Goal: Task Accomplishment & Management: Complete application form

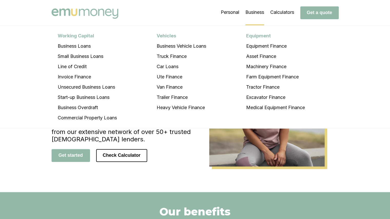
click at [252, 12] on li "Business Working Capital Business Loans Small Business Loans Line of Credit Inv…" at bounding box center [254, 13] width 19 height 26
click at [203, 46] on li "Business Vehicle Loans" at bounding box center [182, 46] width 62 height 10
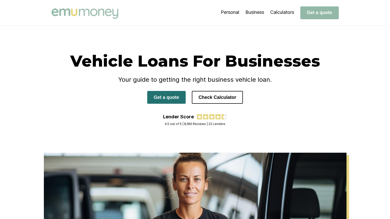
click at [163, 99] on button "Get a quote" at bounding box center [166, 97] width 38 height 13
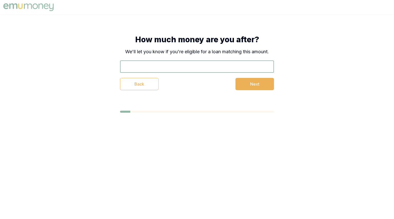
click at [172, 68] on input "text" at bounding box center [197, 67] width 154 height 12
type input "$65,000"
click at [256, 85] on button "Next" at bounding box center [254, 84] width 38 height 12
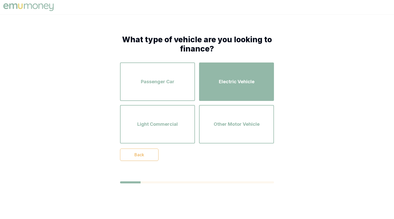
click at [252, 85] on div "Electric Vehicle" at bounding box center [237, 81] width 66 height 29
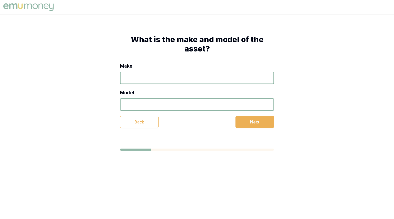
click at [239, 77] on input "Make" at bounding box center [197, 78] width 154 height 12
type input "Tesla"
type input "Model Y"
click at [256, 122] on button "Next" at bounding box center [254, 122] width 38 height 12
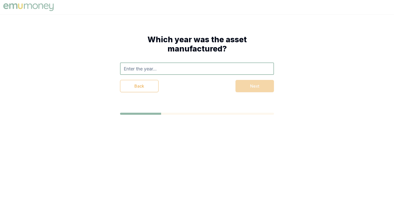
click at [188, 68] on input "text" at bounding box center [197, 69] width 154 height 12
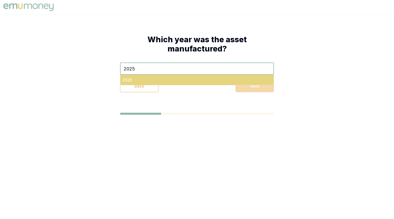
type input "2025"
click at [180, 79] on div "2025" at bounding box center [196, 80] width 153 height 10
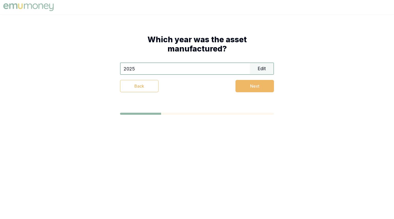
click at [250, 88] on button "Next" at bounding box center [254, 86] width 38 height 12
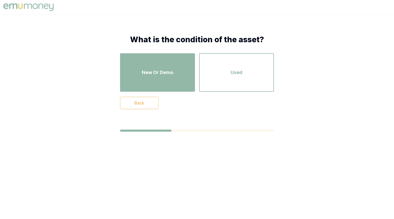
click at [164, 69] on span "New Or Demo" at bounding box center [157, 72] width 31 height 7
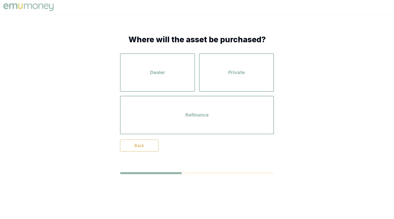
click at [164, 69] on span "Dealer" at bounding box center [157, 72] width 15 height 7
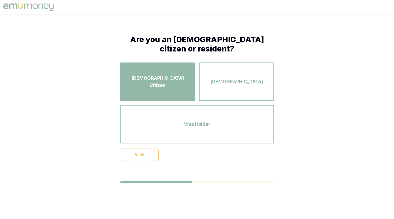
click at [163, 75] on div "Australian Citizen" at bounding box center [158, 81] width 66 height 29
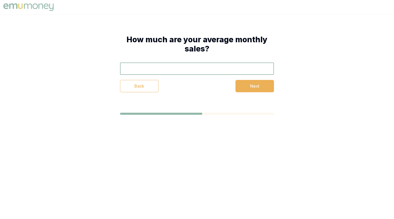
click at [173, 68] on input "text" at bounding box center [197, 69] width 154 height 12
type input "$30,000"
click at [262, 85] on button "Next" at bounding box center [254, 86] width 38 height 12
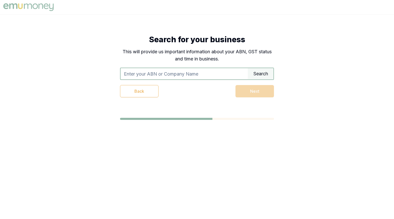
click at [208, 74] on input "text" at bounding box center [184, 73] width 127 height 11
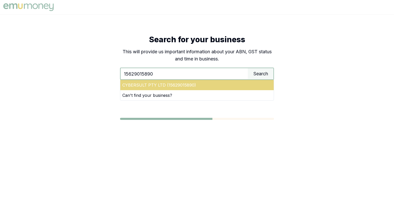
type input "15629015890"
click at [191, 84] on div "CYBERSULT PTY LTD (15629015890)" at bounding box center [196, 85] width 153 height 10
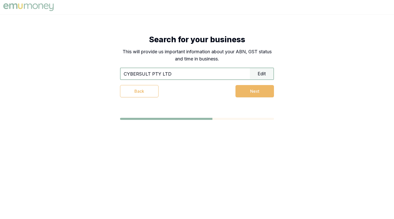
click at [251, 93] on button "Next" at bounding box center [254, 91] width 38 height 12
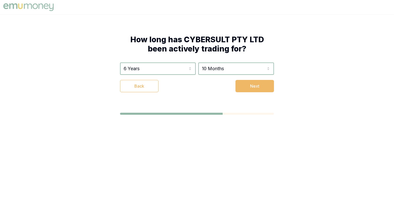
click at [251, 86] on button "Next" at bounding box center [254, 86] width 38 height 12
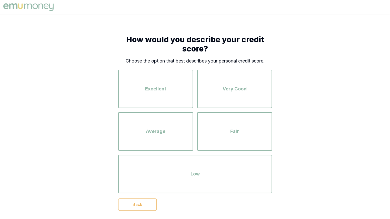
click at [251, 86] on div "Very Good" at bounding box center [235, 88] width 66 height 29
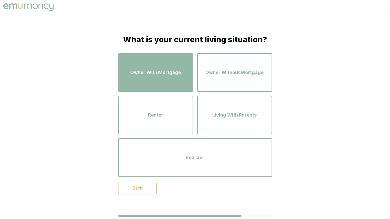
click at [166, 76] on span "Owner With Mortgage" at bounding box center [155, 72] width 51 height 7
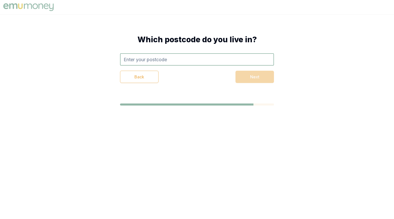
click at [215, 60] on input "text" at bounding box center [197, 59] width 154 height 12
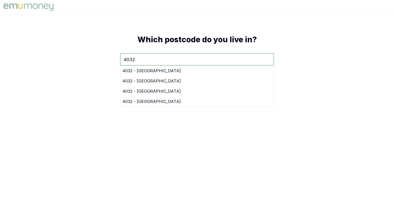
click at [215, 60] on input "4032" at bounding box center [197, 59] width 154 height 12
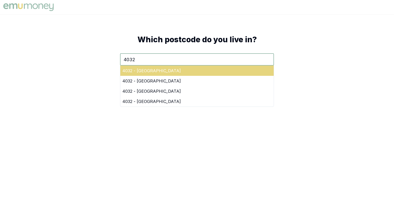
type input "4032"
click at [176, 75] on div "4032 - Chermside West" at bounding box center [196, 71] width 153 height 10
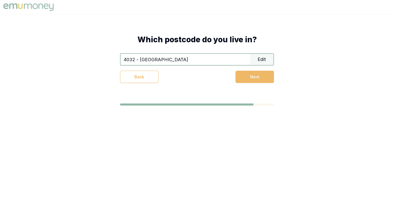
click at [252, 76] on button "Next" at bounding box center [254, 77] width 38 height 12
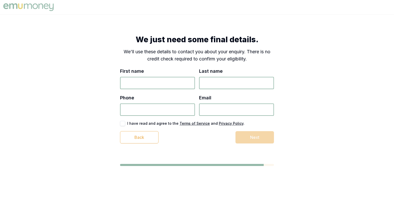
click at [164, 90] on div "First name Last name Phone Email I have read and agree to the Terms of Service …" at bounding box center [197, 106] width 154 height 76
click at [163, 86] on input "First name" at bounding box center [157, 83] width 75 height 12
type input "Robyn"
type input "Bailey"
type input "0466 984 522"
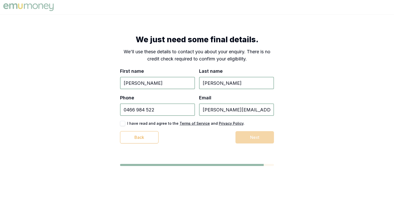
type input "robyn@cybersult.com.au"
click at [122, 124] on button "button" at bounding box center [122, 123] width 5 height 5
click at [252, 140] on button "Next" at bounding box center [254, 137] width 38 height 12
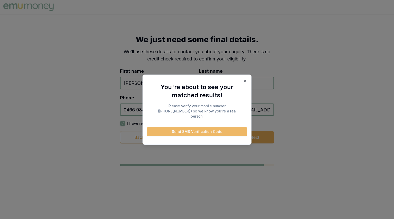
click at [225, 131] on button "Send SMS Verification Code" at bounding box center [197, 131] width 100 height 9
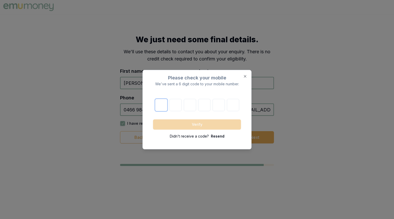
click at [163, 107] on input "number" at bounding box center [161, 105] width 12 height 12
type input "8"
type input "9"
type input "6"
type input "0"
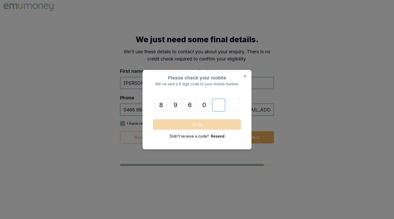
type input "2"
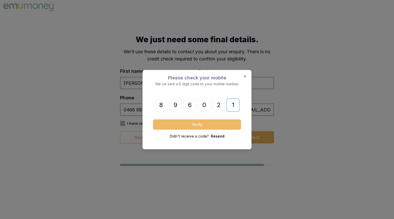
type input "1"
click at [198, 123] on button "Verify" at bounding box center [197, 124] width 88 height 10
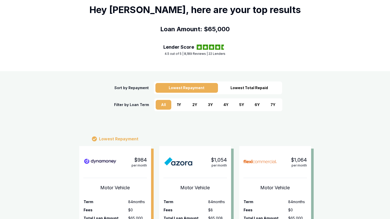
scroll to position [36, 0]
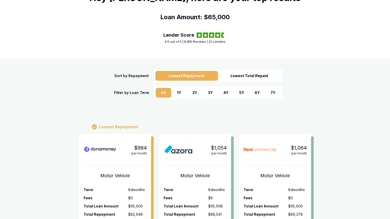
click at [209, 93] on div "3 Y" at bounding box center [211, 93] width 16 height 10
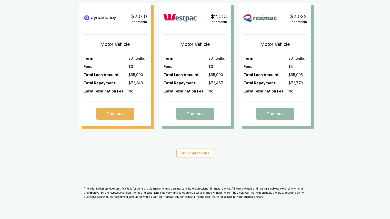
scroll to position [168, 0]
click at [195, 154] on button "Show all results" at bounding box center [194, 153] width 37 height 9
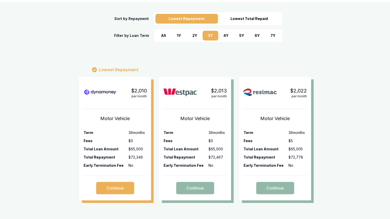
scroll to position [93, 0]
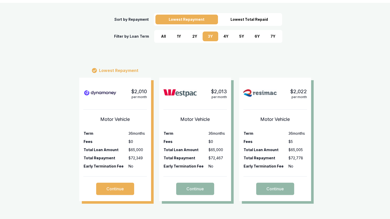
click at [239, 37] on div "5 Y" at bounding box center [242, 37] width 16 height 10
click at [210, 35] on div "3 Y" at bounding box center [211, 37] width 16 height 10
click at [175, 36] on div "1 Y" at bounding box center [179, 37] width 16 height 10
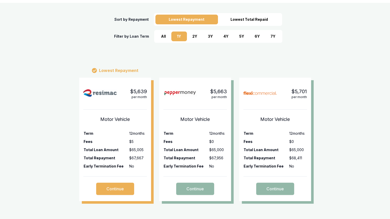
click at [193, 37] on div "2 Y" at bounding box center [195, 37] width 16 height 10
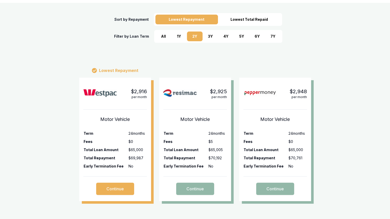
click at [211, 37] on div "3 Y" at bounding box center [211, 37] width 16 height 10
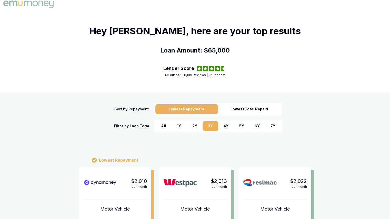
scroll to position [2, 0]
